Goal: Navigation & Orientation: Find specific page/section

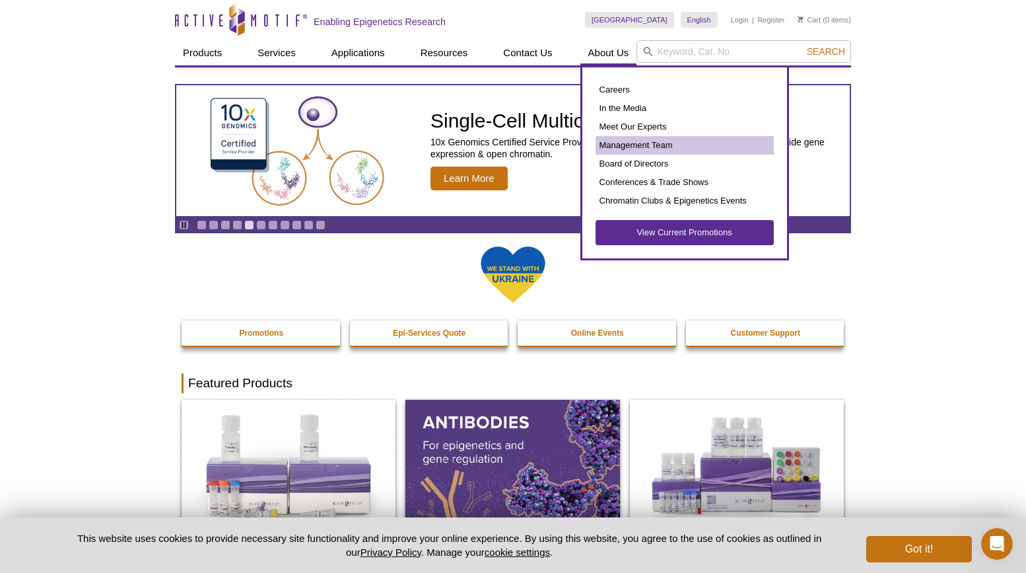
click at [635, 143] on link "Management Team" at bounding box center [685, 145] width 178 height 18
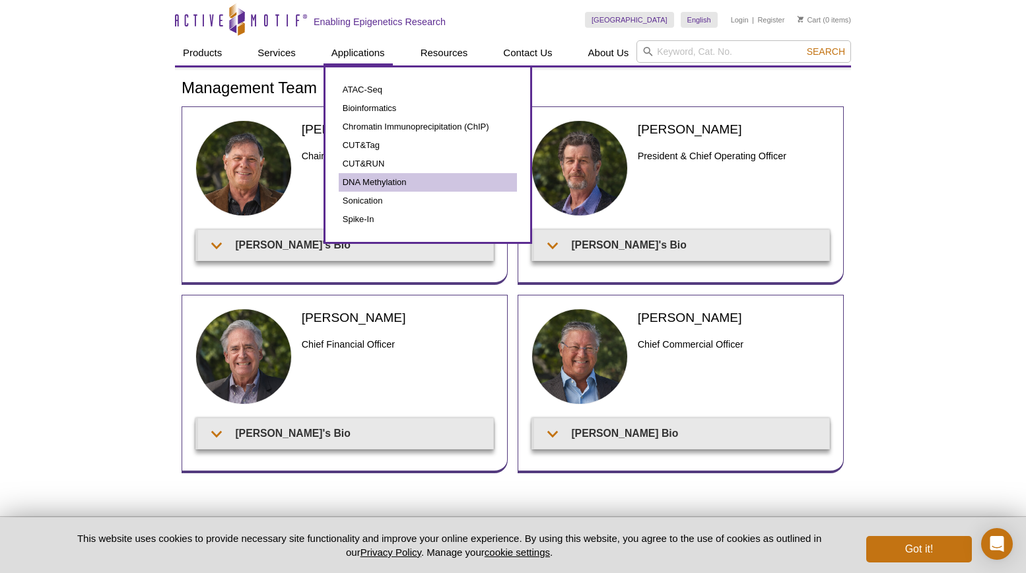
click at [362, 181] on link "DNA Methylation" at bounding box center [428, 182] width 178 height 18
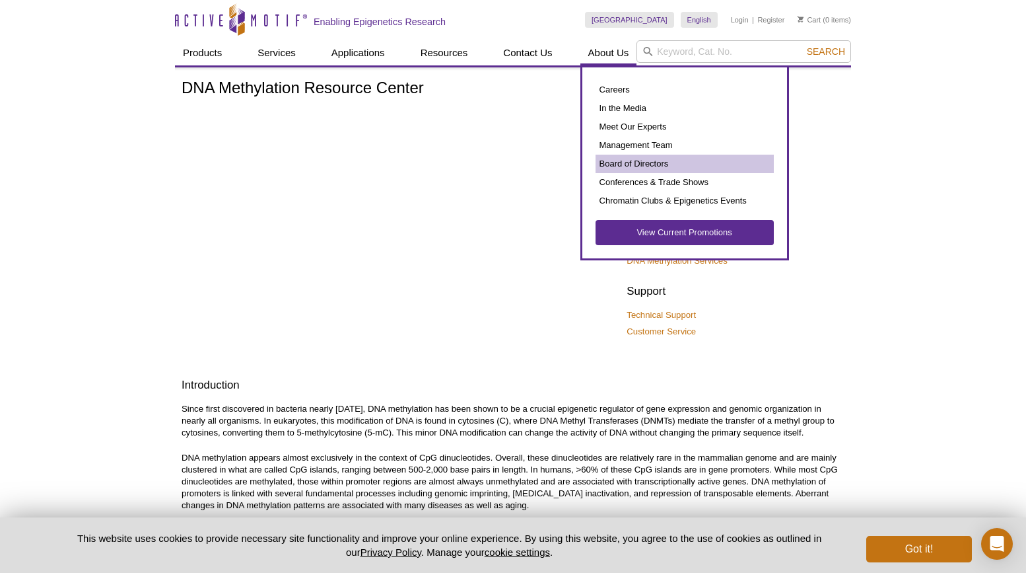
click at [631, 160] on link "Board of Directors" at bounding box center [685, 164] width 178 height 18
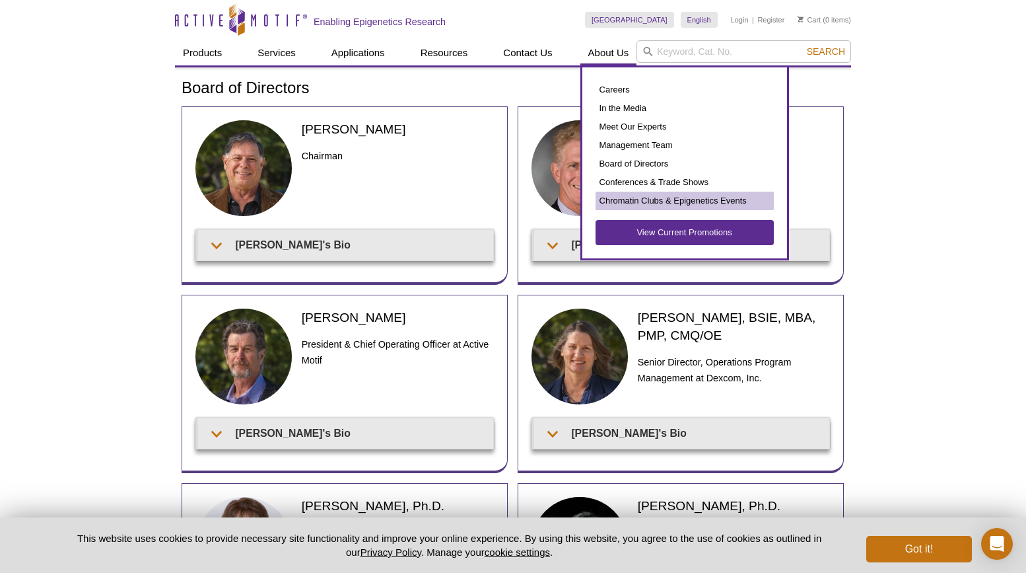
click at [648, 197] on link "Chromatin Clubs & Epigenetics Events" at bounding box center [685, 201] width 178 height 18
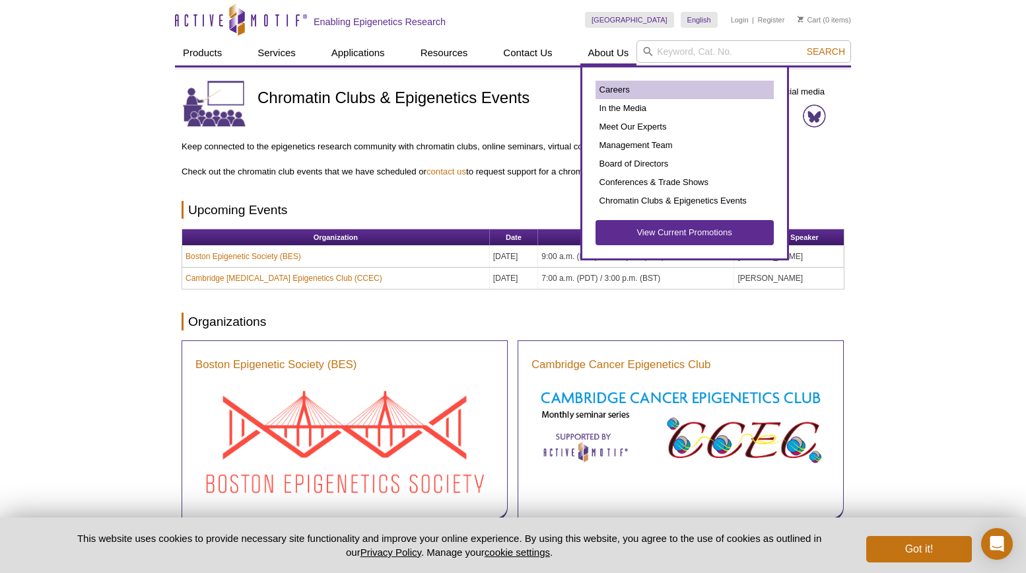
click at [627, 89] on link "Careers" at bounding box center [685, 90] width 178 height 18
